Goal: Task Accomplishment & Management: Manage account settings

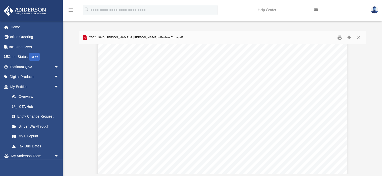
scroll to position [15617, 0]
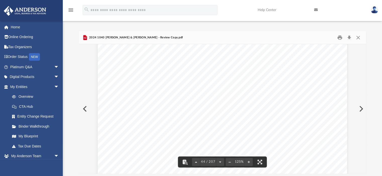
click at [116, 26] on div "Difficulty viewing your box folder? You can also access your account directly o…" at bounding box center [222, 97] width 319 height 153
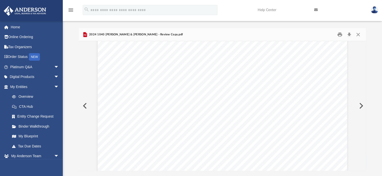
scroll to position [0, 0]
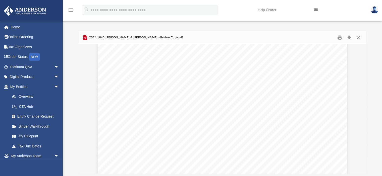
click at [357, 38] on button "Close" at bounding box center [357, 38] width 9 height 8
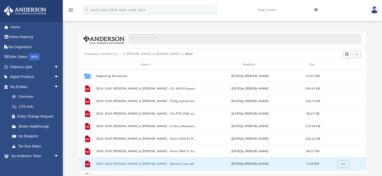
click at [165, 53] on button "[PERSON_NAME] & [PERSON_NAME]" at bounding box center [153, 54] width 54 height 5
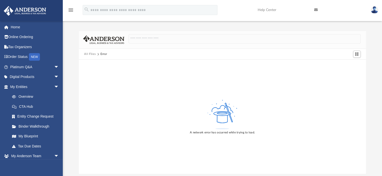
click at [91, 54] on button "All Files" at bounding box center [90, 54] width 12 height 5
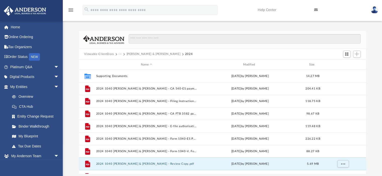
scroll to position [110, 283]
click at [145, 54] on button "[PERSON_NAME] & [PERSON_NAME]" at bounding box center [153, 54] width 54 height 5
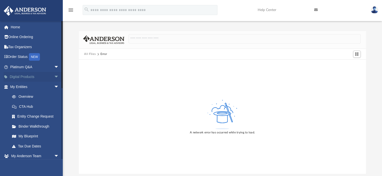
click at [27, 75] on link "Digital Products arrow_drop_down" at bounding box center [35, 77] width 63 height 10
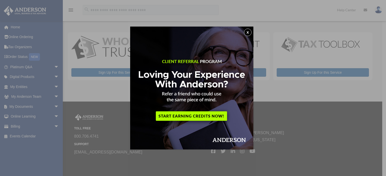
click at [245, 32] on button "x" at bounding box center [248, 33] width 8 height 8
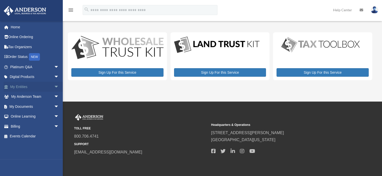
click at [19, 85] on link "My Entities arrow_drop_down" at bounding box center [35, 87] width 63 height 10
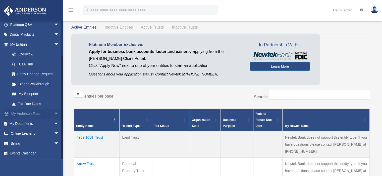
scroll to position [25, 0]
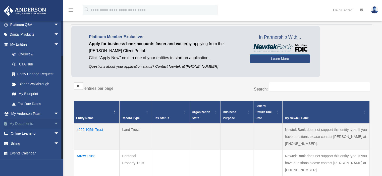
click at [22, 124] on link "My Documents arrow_drop_down" at bounding box center [35, 124] width 63 height 10
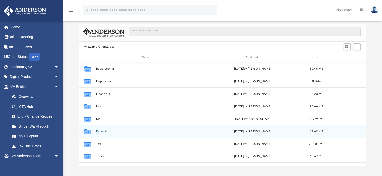
scroll to position [25, 0]
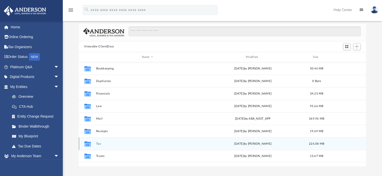
click at [97, 143] on button "Tax" at bounding box center [147, 143] width 103 height 3
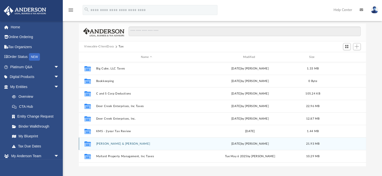
click at [115, 144] on button "[PERSON_NAME] & [PERSON_NAME]" at bounding box center [146, 143] width 101 height 3
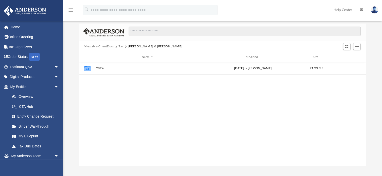
click at [122, 45] on button "Tax" at bounding box center [120, 46] width 5 height 5
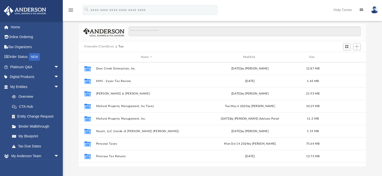
scroll to position [75, 0]
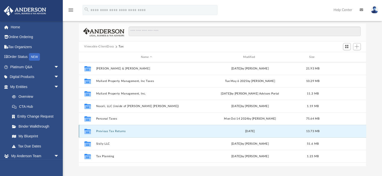
click at [113, 130] on button "Previous Tax Returns" at bounding box center [146, 131] width 101 height 3
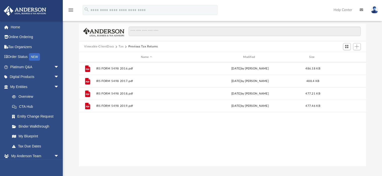
scroll to position [0, 0]
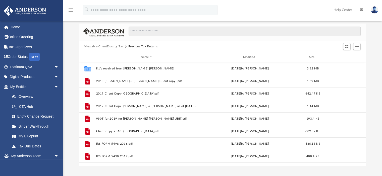
click at [120, 46] on button "Tax" at bounding box center [120, 46] width 5 height 5
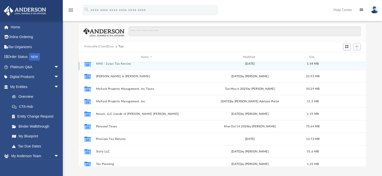
scroll to position [75, 0]
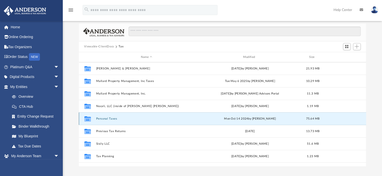
click at [108, 117] on button "Personal Taxes" at bounding box center [146, 118] width 101 height 3
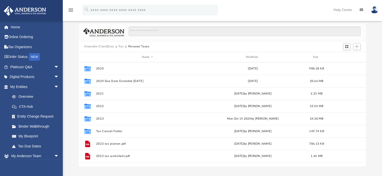
scroll to position [0, 0]
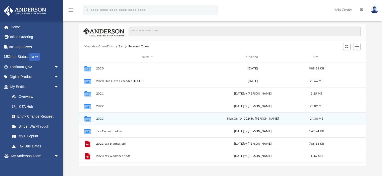
click at [98, 118] on button "2023" at bounding box center [147, 118] width 103 height 3
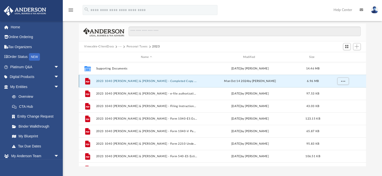
click at [142, 81] on button "2023 1040 Lee, Sandra C. & Jemmings, Patrick L. - Completed Copy.pdf" at bounding box center [146, 81] width 101 height 3
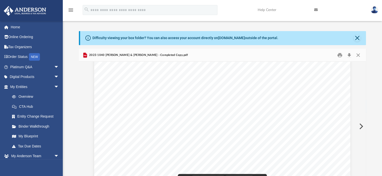
scroll to position [24551, 0]
click at [357, 38] on button "Close" at bounding box center [356, 38] width 7 height 7
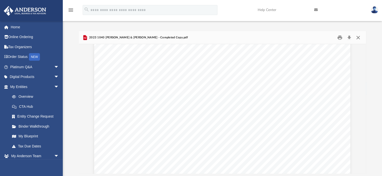
click at [357, 38] on button "Close" at bounding box center [357, 38] width 9 height 8
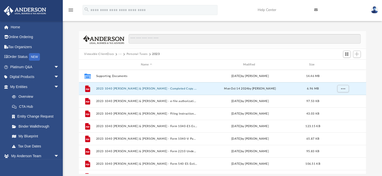
click at [139, 53] on button "Personal Taxes" at bounding box center [136, 54] width 21 height 5
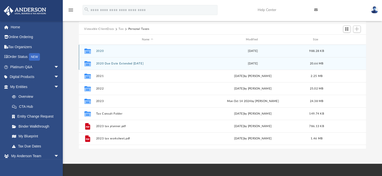
scroll to position [0, 0]
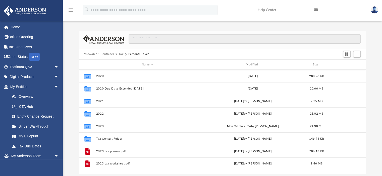
click at [122, 53] on button "Tax" at bounding box center [120, 54] width 5 height 5
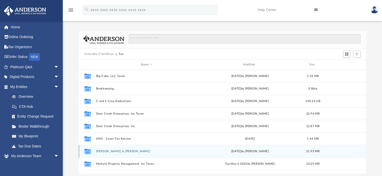
click at [117, 152] on button "[PERSON_NAME] & [PERSON_NAME]" at bounding box center [146, 151] width 101 height 3
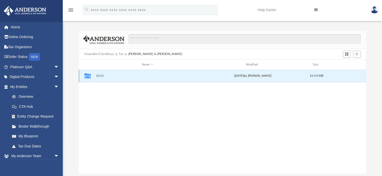
click at [100, 75] on button "2024" at bounding box center [147, 76] width 103 height 3
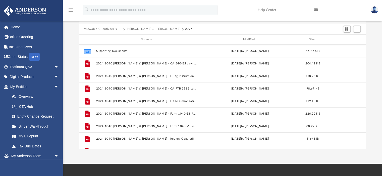
click at [106, 29] on button "Viewable-ClientDocs" at bounding box center [99, 29] width 30 height 5
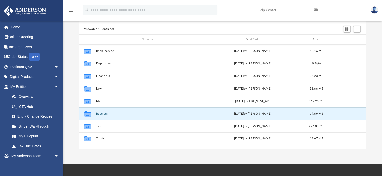
click at [99, 113] on button "Receipts" at bounding box center [147, 113] width 103 height 3
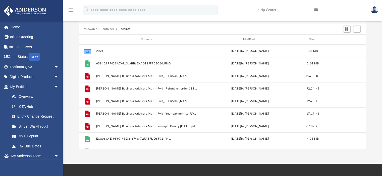
click at [107, 28] on button "Viewable-ClientDocs" at bounding box center [99, 29] width 30 height 5
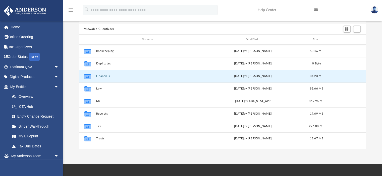
click at [100, 76] on button "Financials" at bounding box center [147, 76] width 103 height 3
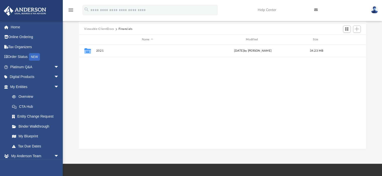
click at [104, 29] on button "Viewable-ClientDocs" at bounding box center [99, 29] width 30 height 5
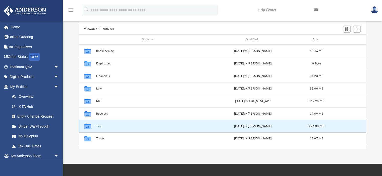
click at [99, 126] on button "Tax" at bounding box center [147, 126] width 103 height 3
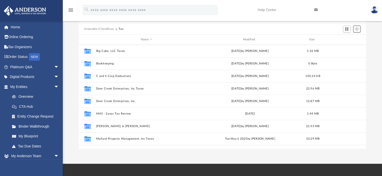
click at [357, 28] on span "Add" at bounding box center [356, 29] width 4 height 4
click at [347, 39] on li "Upload" at bounding box center [349, 38] width 16 height 5
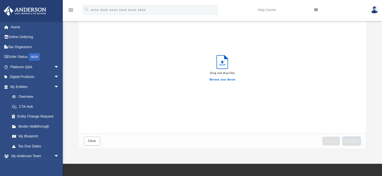
scroll to position [124, 283]
click at [225, 79] on label "Browse your device" at bounding box center [222, 80] width 26 height 5
click at [0, 0] on input "Browse your device" at bounding box center [0, 0] width 0 height 0
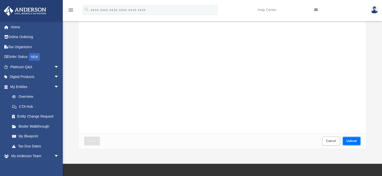
click at [350, 138] on button "Upload" at bounding box center [351, 141] width 18 height 9
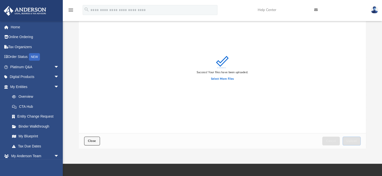
click at [95, 142] on span "Close" at bounding box center [92, 141] width 8 height 3
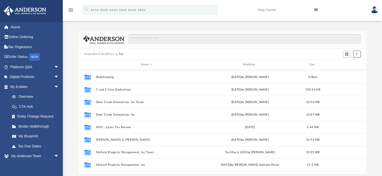
scroll to position [9, 0]
